Goal: Task Accomplishment & Management: Complete application form

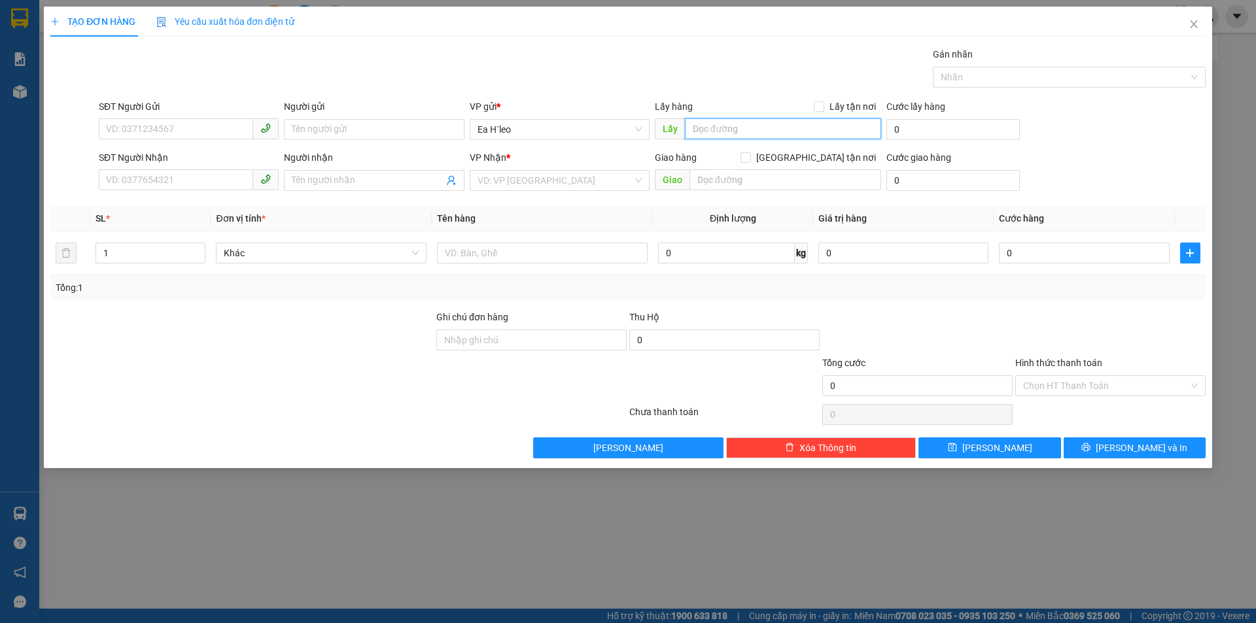
click at [737, 126] on input "text" at bounding box center [783, 128] width 196 height 21
type input "K"
type input "km 64"
click at [500, 183] on input "search" at bounding box center [555, 181] width 155 height 20
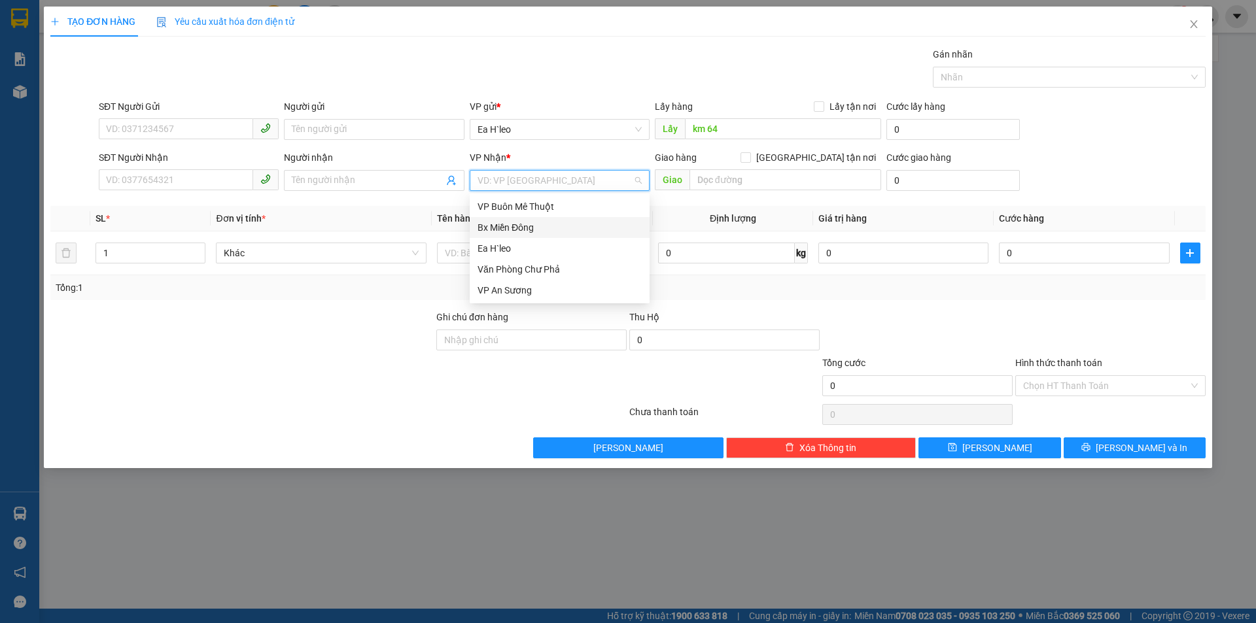
click at [500, 224] on div "Bx Miền Đông" at bounding box center [560, 227] width 164 height 14
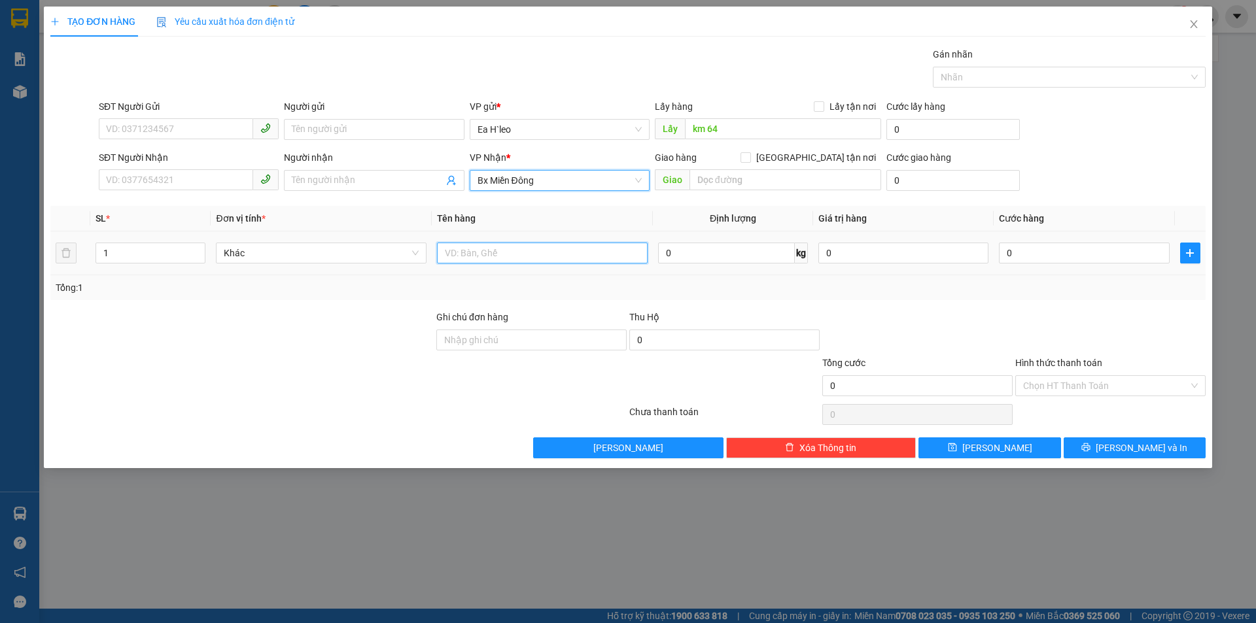
click at [476, 254] on input "text" at bounding box center [542, 253] width 211 height 21
type input "1 THÙNG"
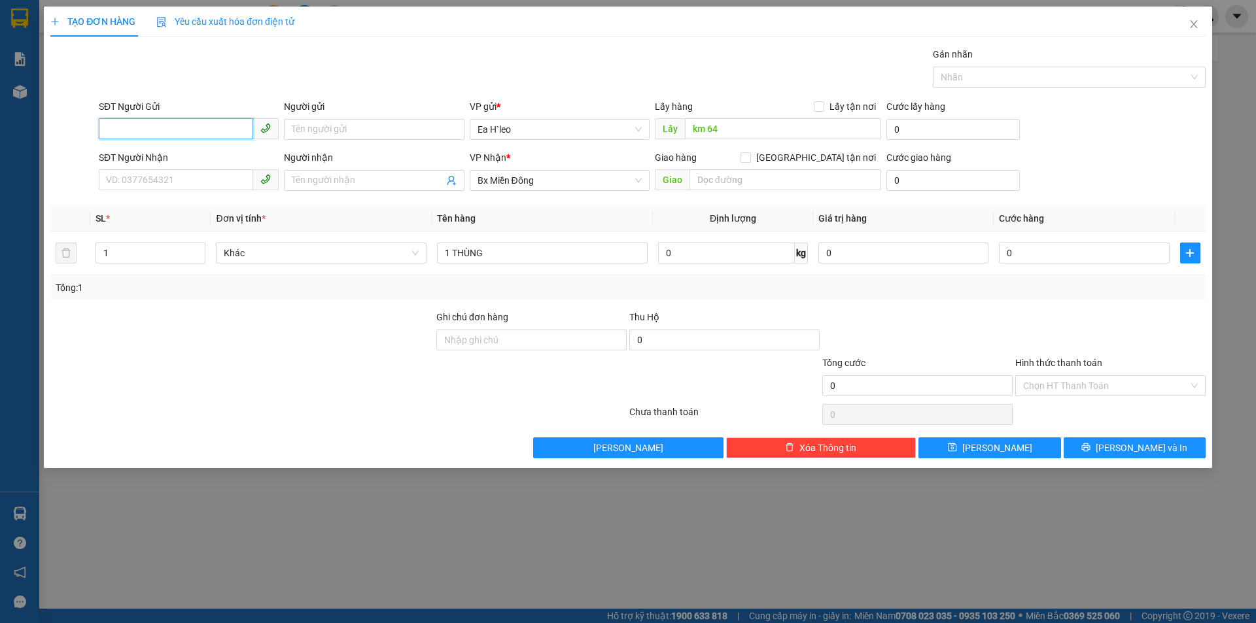
click at [149, 131] on input "SĐT Người Gửi" at bounding box center [176, 128] width 154 height 21
type input "0948985630"
click at [181, 150] on div "0948985630" at bounding box center [189, 155] width 164 height 14
type input "CƯ NÉ"
type input "0948985630"
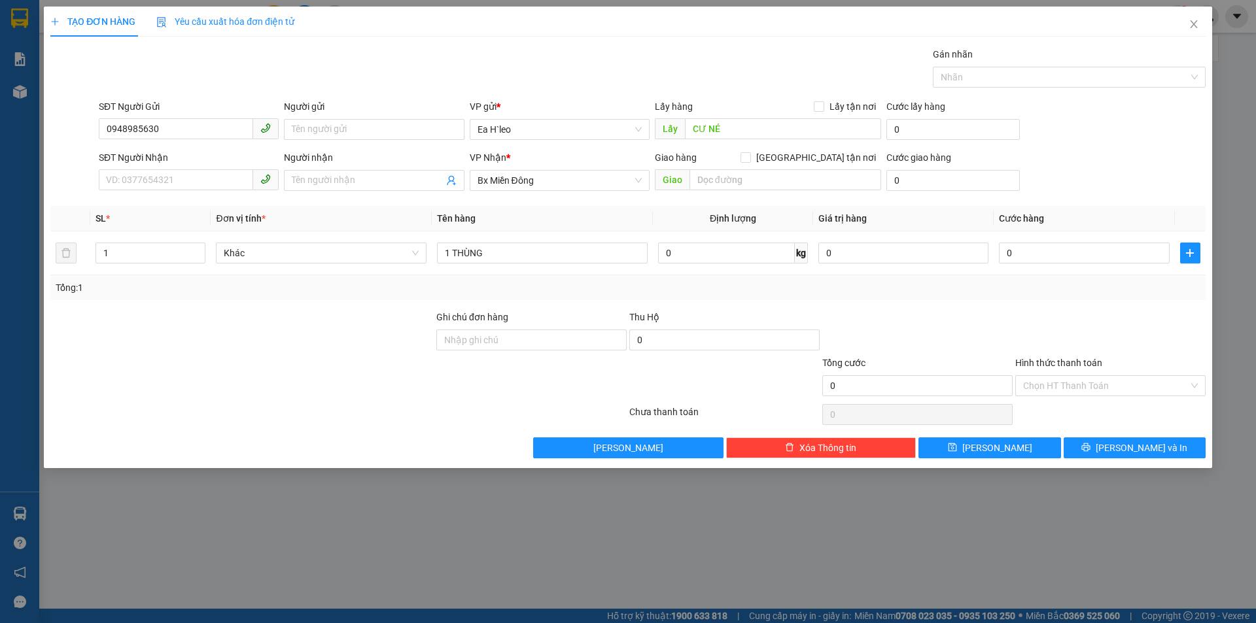
click at [181, 147] on form "SĐT Người Gửi 0948985630 Người gửi Tên người gửi VP gửi * [PERSON_NAME] Lấy hàn…" at bounding box center [627, 147] width 1155 height 97
click at [128, 130] on input "0948985630" at bounding box center [176, 128] width 154 height 21
click at [141, 129] on input "0948985630" at bounding box center [176, 128] width 154 height 21
click at [1000, 445] on span "[PERSON_NAME]" at bounding box center [997, 448] width 70 height 14
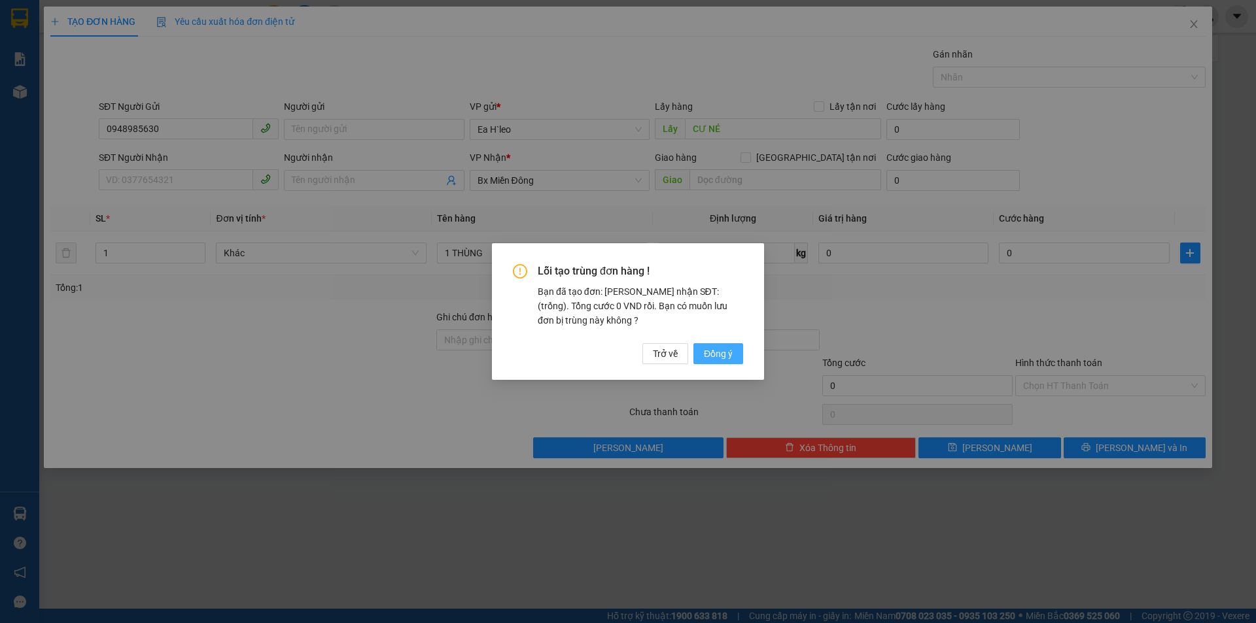
click at [722, 358] on span "Đồng ý" at bounding box center [718, 354] width 29 height 14
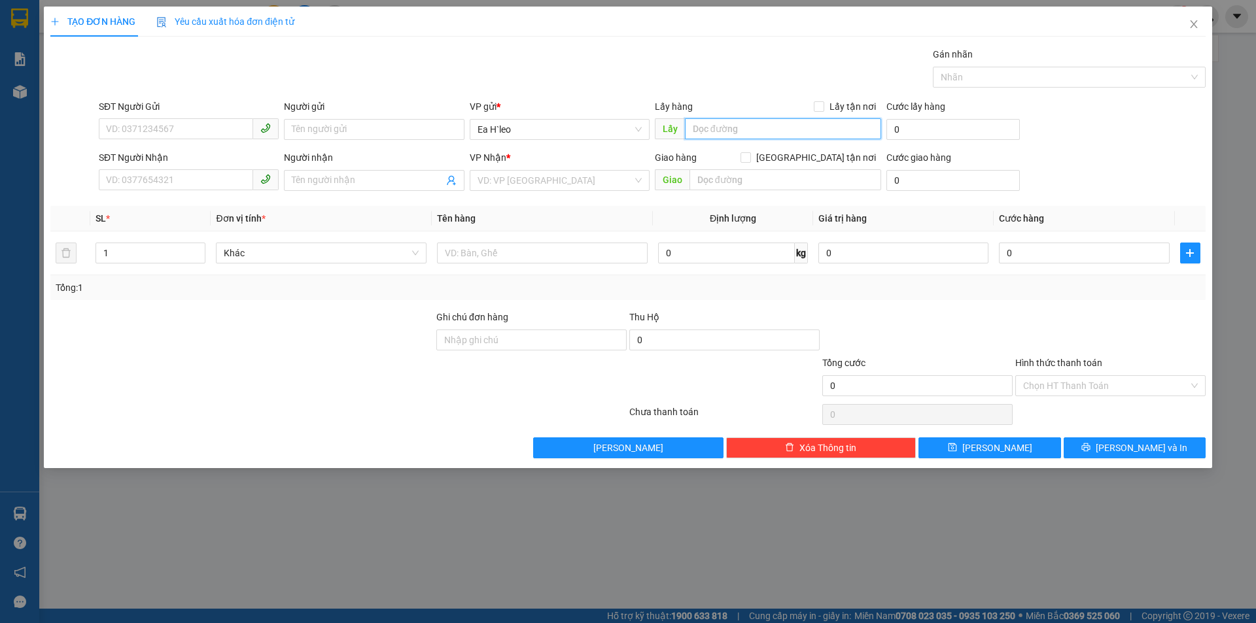
click at [710, 124] on input "text" at bounding box center [783, 128] width 196 height 21
type input "Chợ 72"
click at [516, 184] on input "search" at bounding box center [555, 181] width 155 height 20
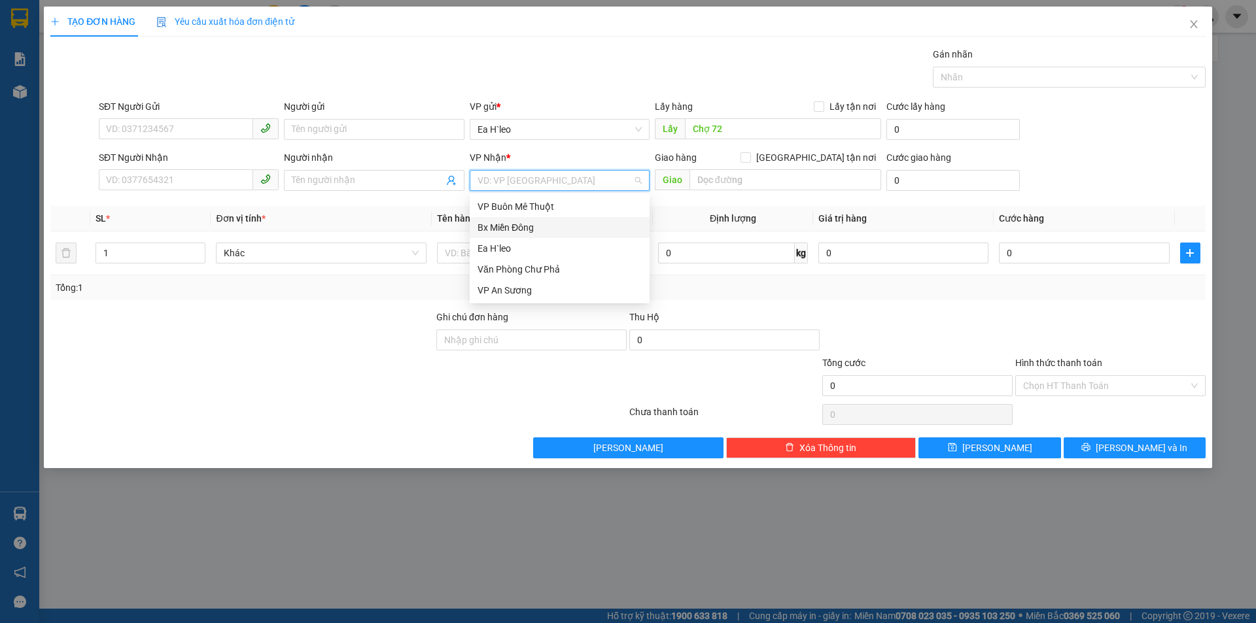
click at [514, 221] on div "Bx Miền Đông" at bounding box center [560, 227] width 164 height 14
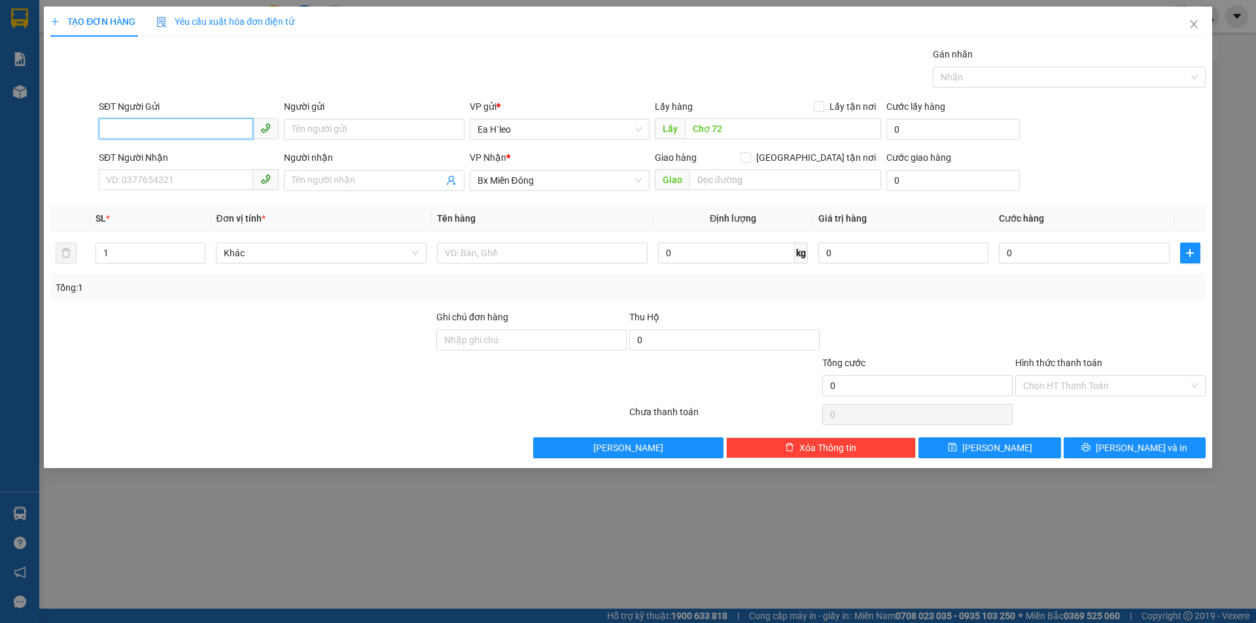
click at [220, 129] on input "SĐT Người Gửi" at bounding box center [176, 128] width 154 height 21
paste input "0354534947"
type input "0354534947"
click at [220, 131] on input "0354534947" at bounding box center [176, 128] width 154 height 21
drag, startPoint x: 220, startPoint y: 131, endPoint x: 158, endPoint y: 129, distance: 62.8
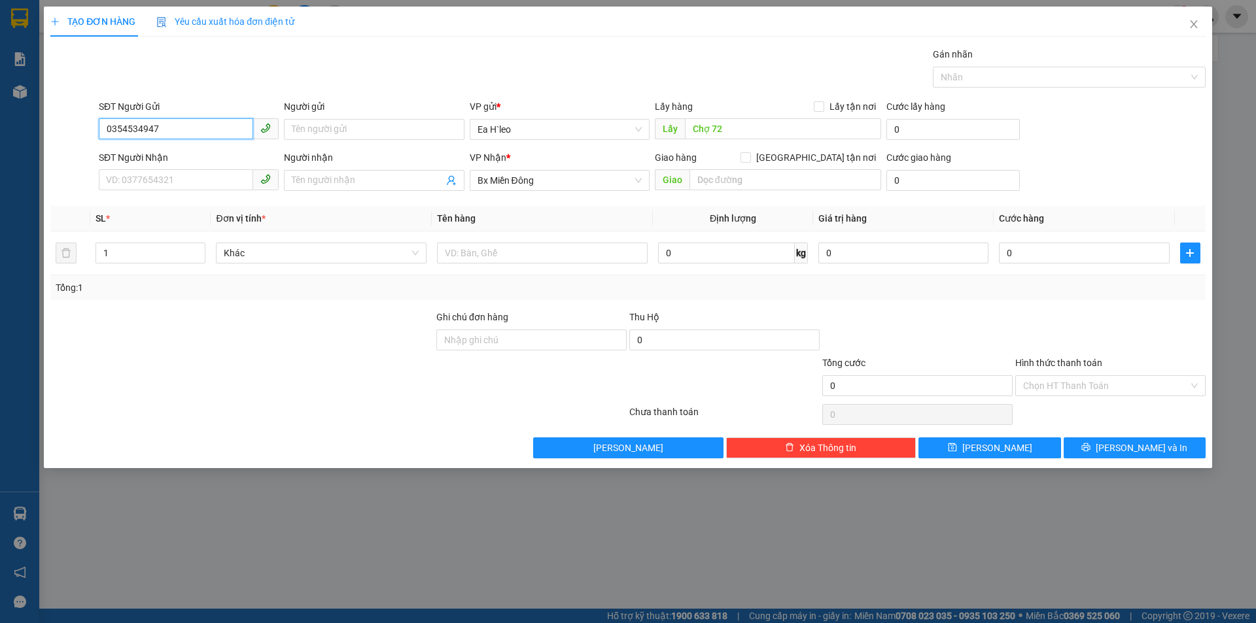
click at [79, 149] on form "SĐT Người Gửi 0354534947 0354534947 Người gửi Tên người gửi VP gửi * Ea H`leo L…" at bounding box center [627, 147] width 1155 height 97
paste input "0343697780"
type input "0343697780"
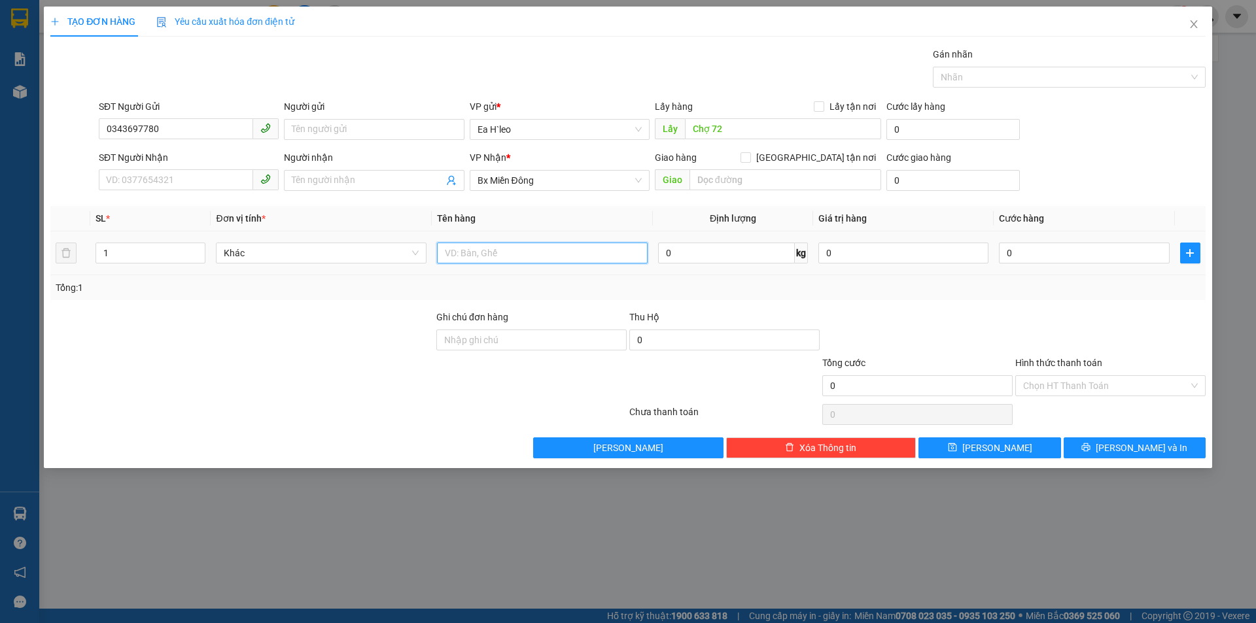
click at [560, 252] on input "text" at bounding box center [542, 253] width 211 height 21
type input "1 THÙNG"
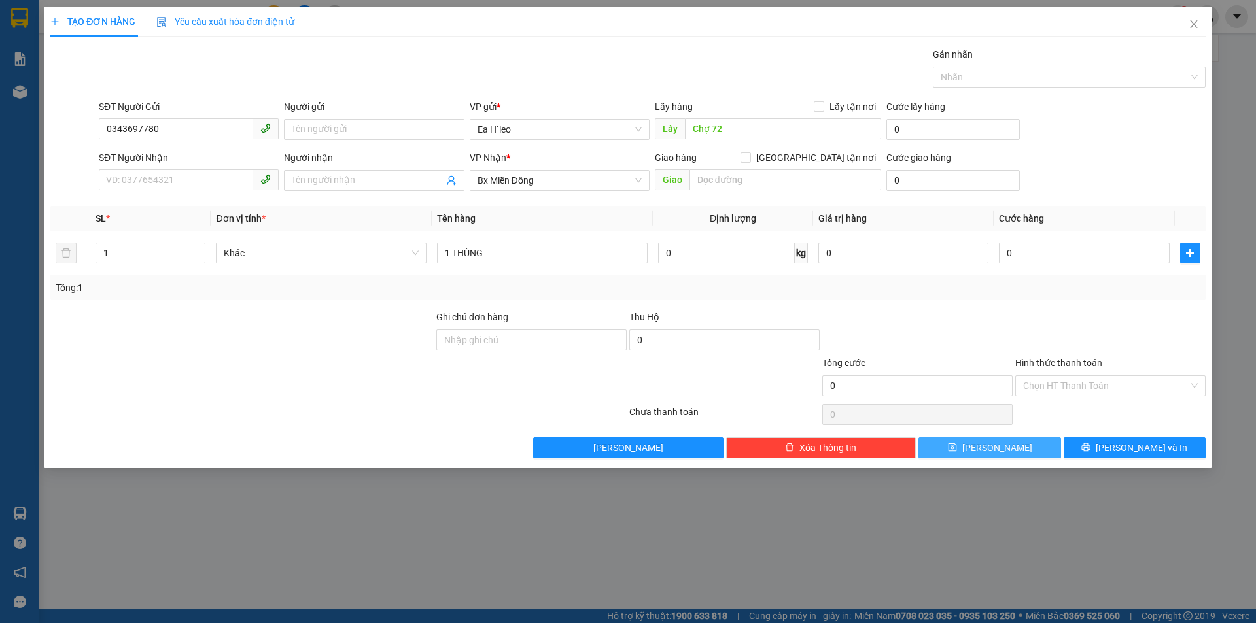
click at [1009, 449] on button "[PERSON_NAME]" at bounding box center [989, 448] width 142 height 21
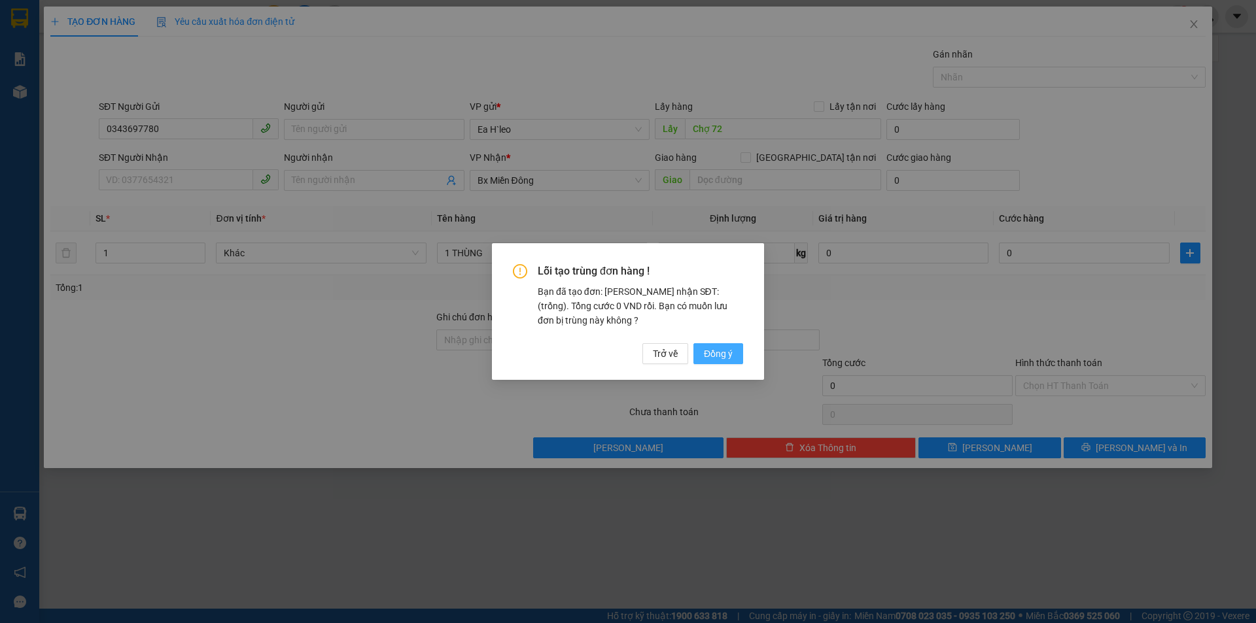
click at [718, 355] on span "Đồng ý" at bounding box center [718, 354] width 29 height 14
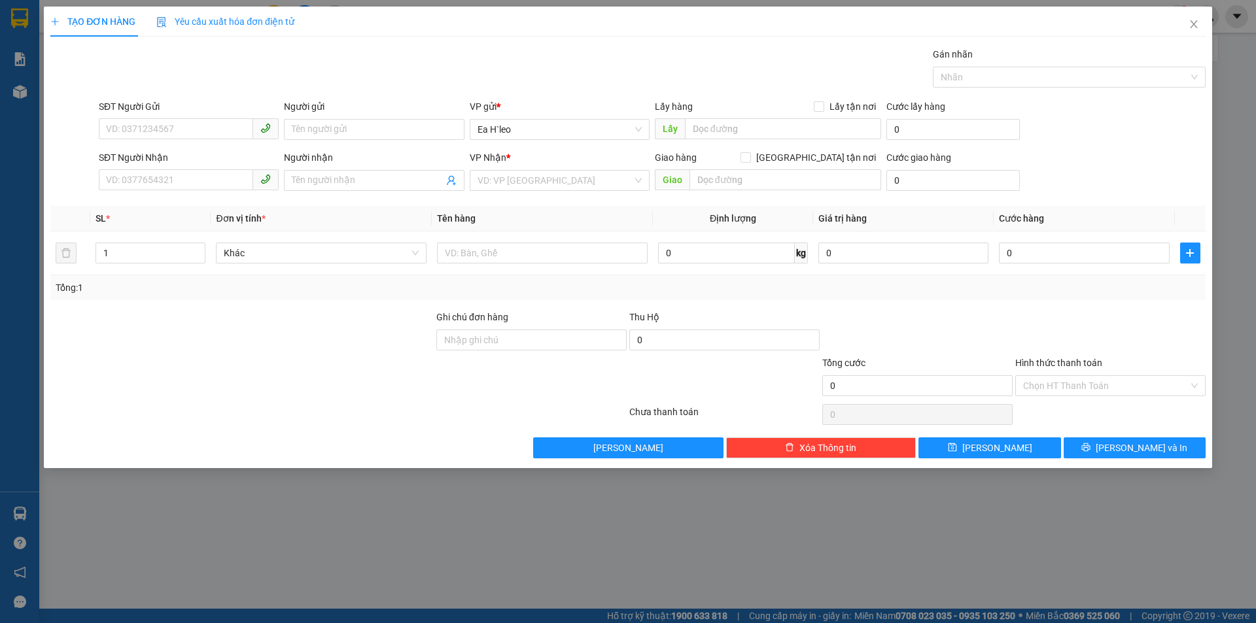
click at [266, 26] on span "Yêu cầu xuất hóa đơn điện tử" at bounding box center [225, 21] width 138 height 10
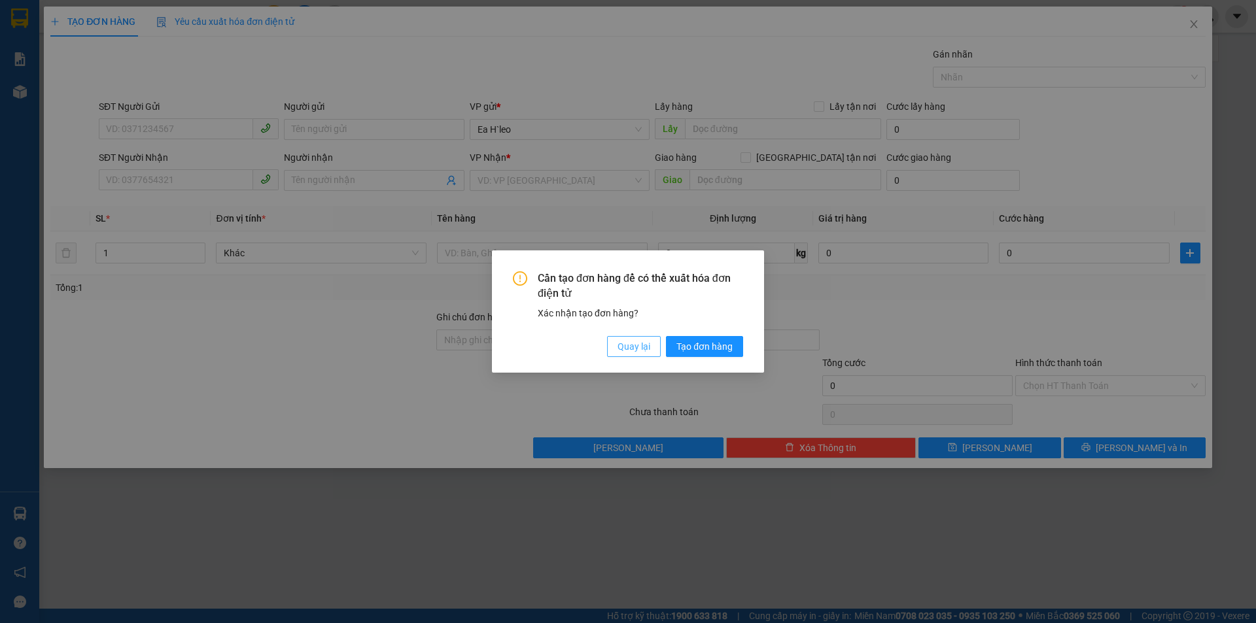
click at [653, 340] on button "Quay lại" at bounding box center [634, 346] width 54 height 21
